Goal: Task Accomplishment & Management: Manage account settings

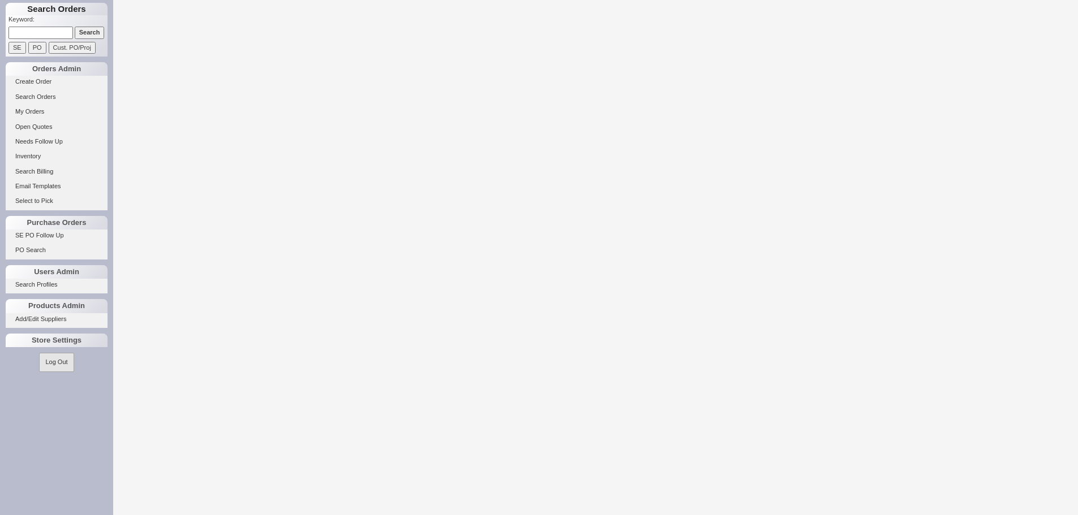
select select "LOW"
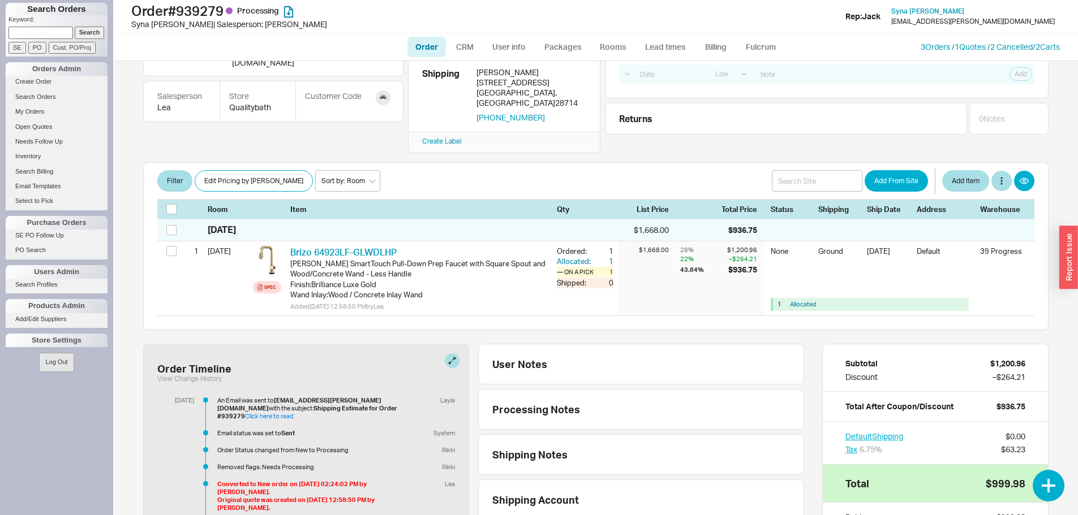
scroll to position [230, 0]
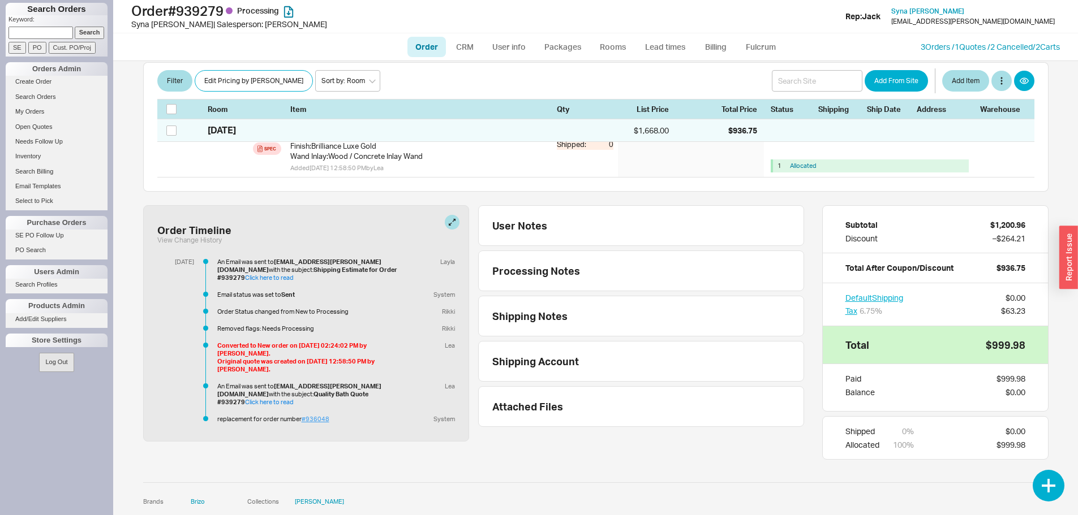
click at [316, 415] on link "#936048" at bounding box center [316, 419] width 28 height 8
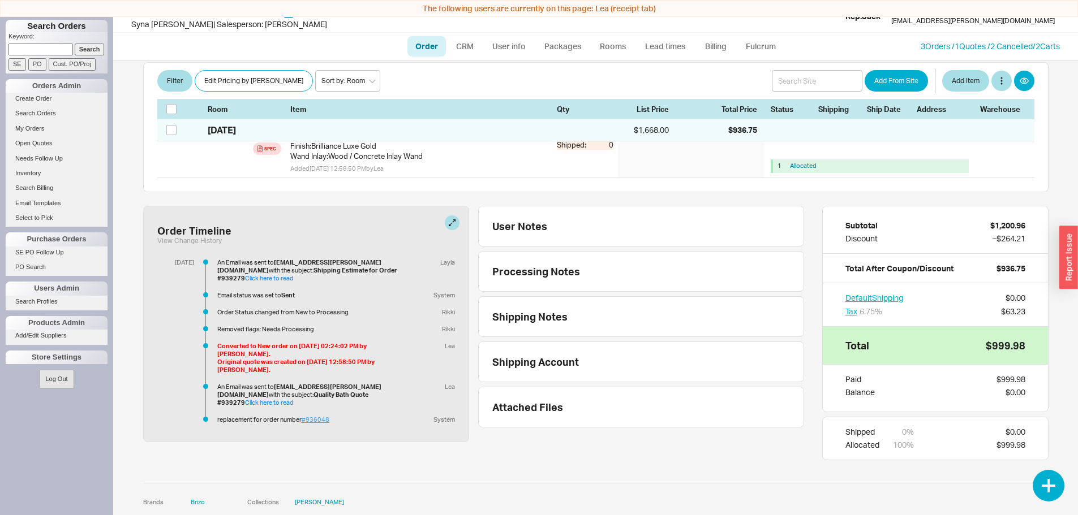
scroll to position [0, 0]
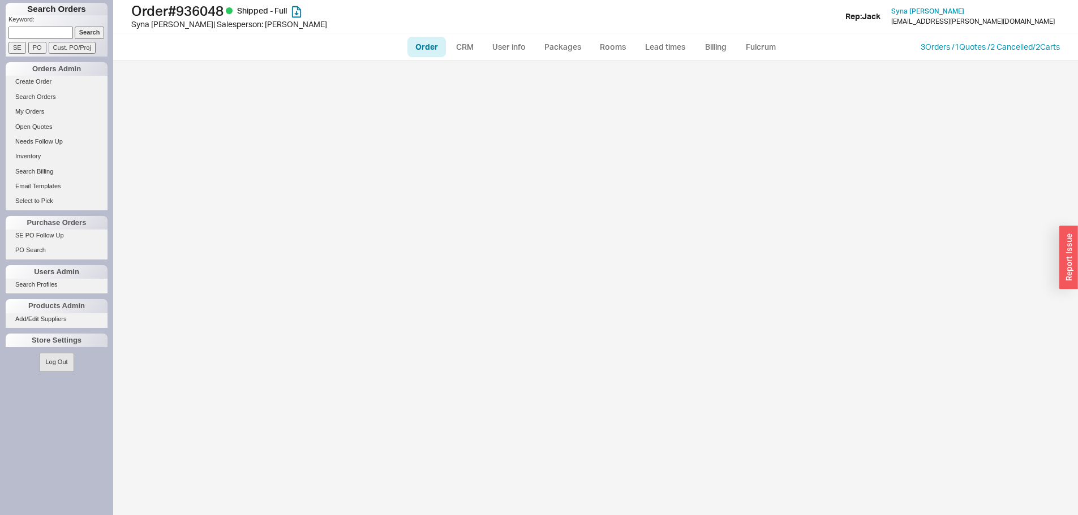
select select "LOW"
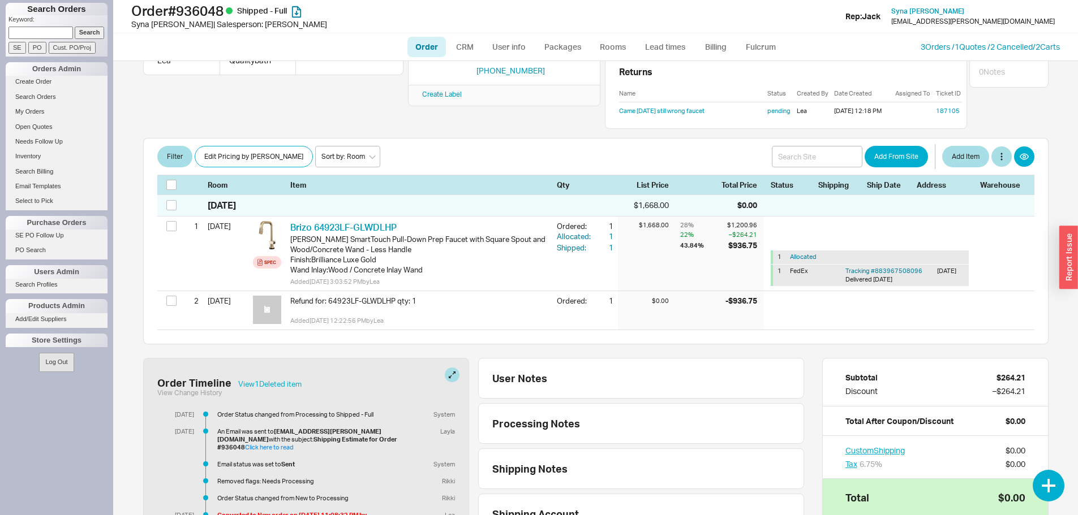
scroll to position [283, 0]
